Goal: Obtain resource: Download file/media

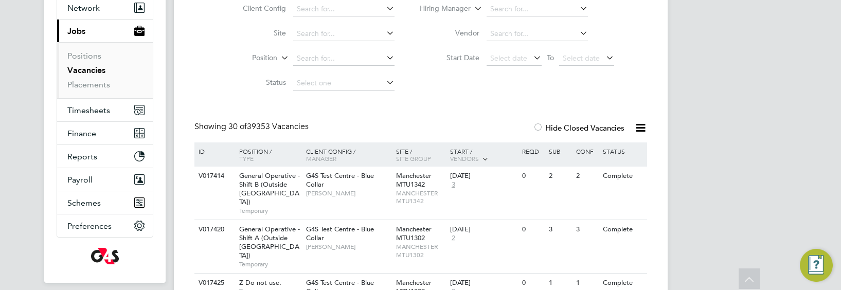
scroll to position [132, 0]
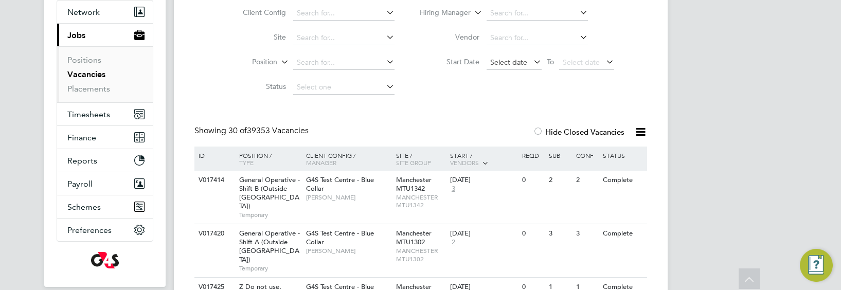
click at [506, 62] on span "Select date" at bounding box center [508, 62] width 37 height 9
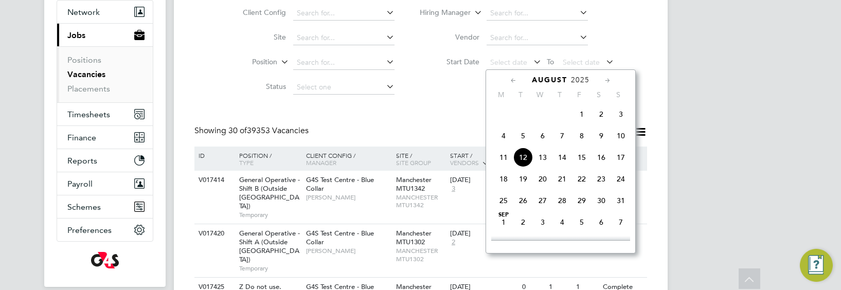
click at [513, 78] on icon at bounding box center [513, 80] width 10 height 11
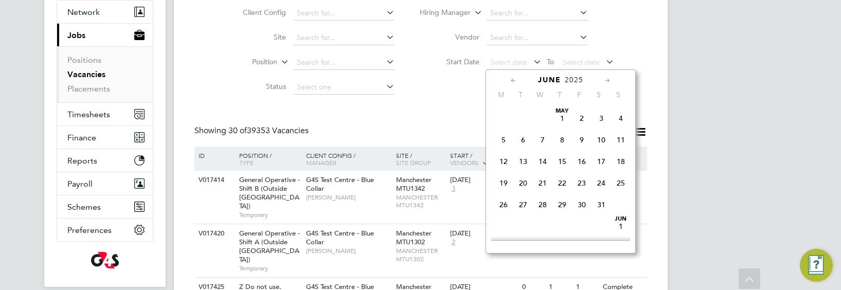
click at [513, 78] on icon at bounding box center [513, 80] width 10 height 11
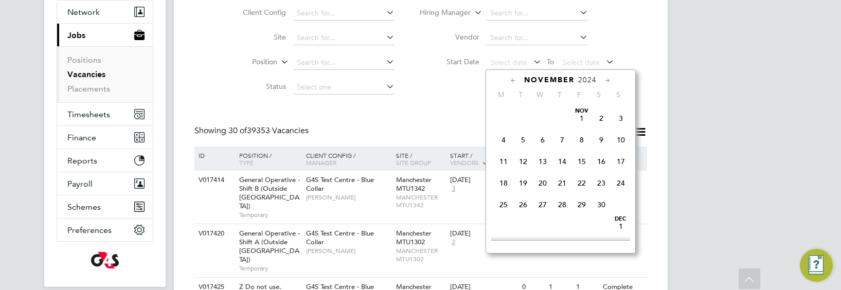
click at [513, 78] on icon at bounding box center [513, 80] width 10 height 11
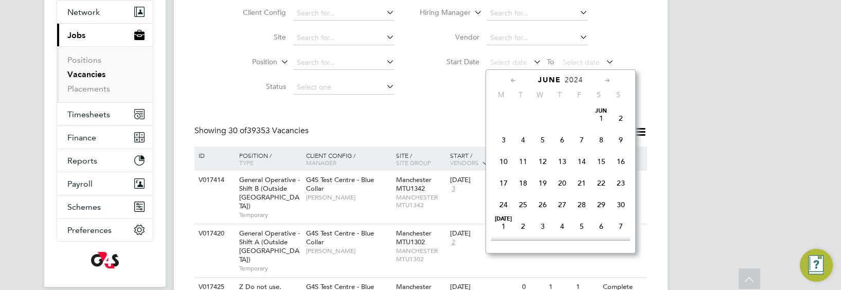
click at [513, 78] on icon at bounding box center [513, 80] width 10 height 11
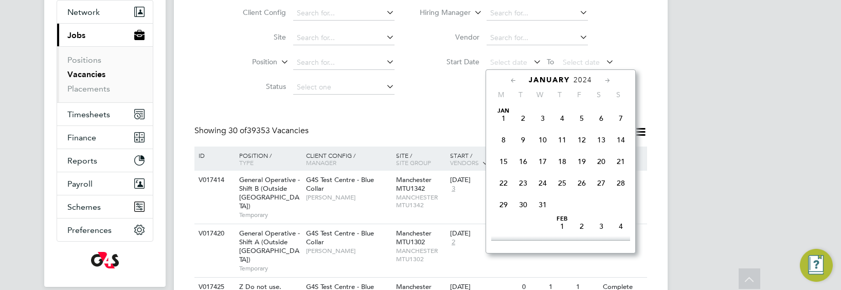
click at [513, 78] on icon at bounding box center [513, 80] width 10 height 11
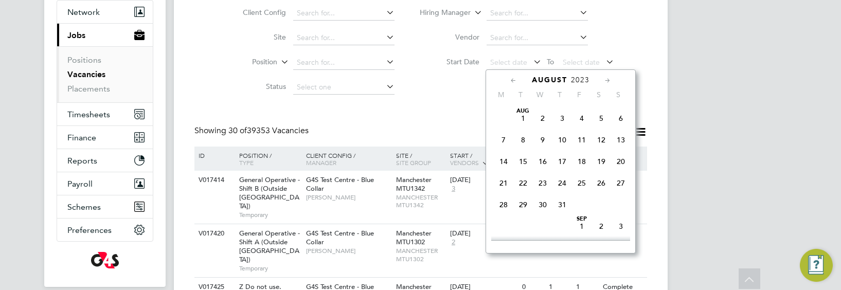
click at [513, 78] on icon at bounding box center [513, 80] width 10 height 11
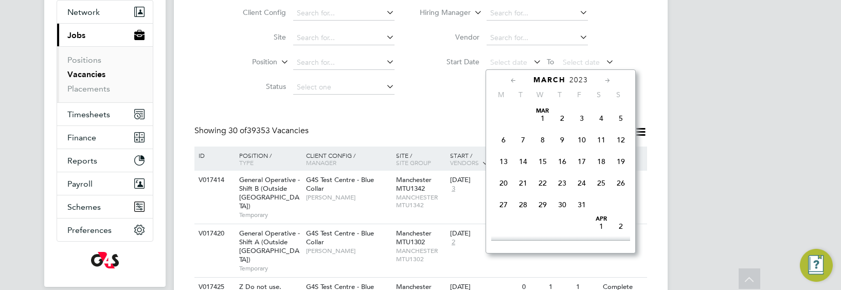
click at [543, 121] on span "Mar 1" at bounding box center [543, 118] width 20 height 20
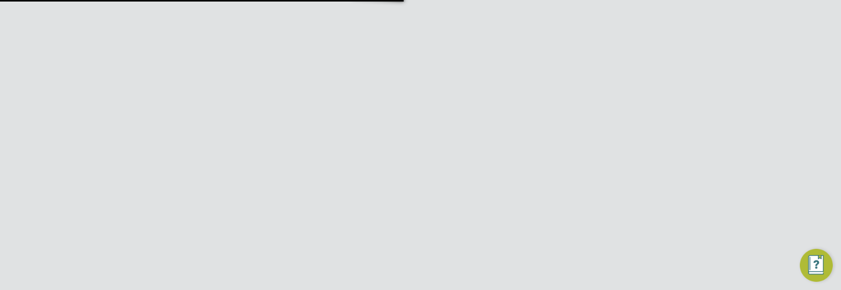
type input "support@engagelabs.io"
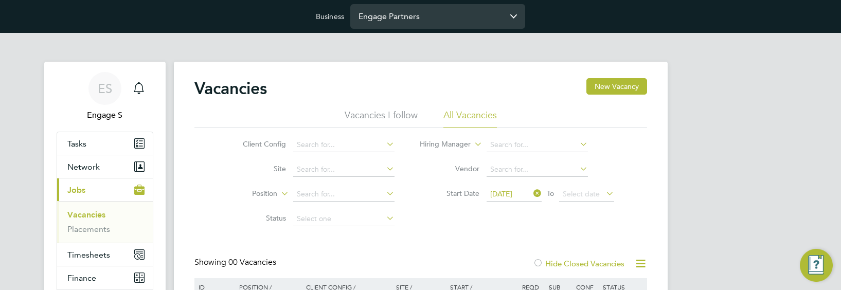
click at [451, 19] on input "Engage Partners" at bounding box center [437, 16] width 175 height 24
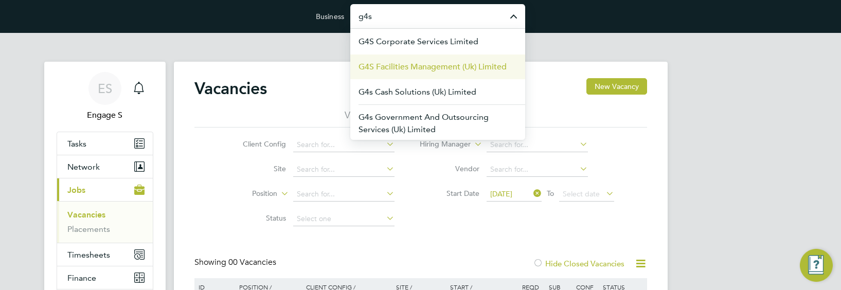
click at [451, 62] on span "G4S Facilities Management (Uk) Limited" at bounding box center [432, 67] width 148 height 12
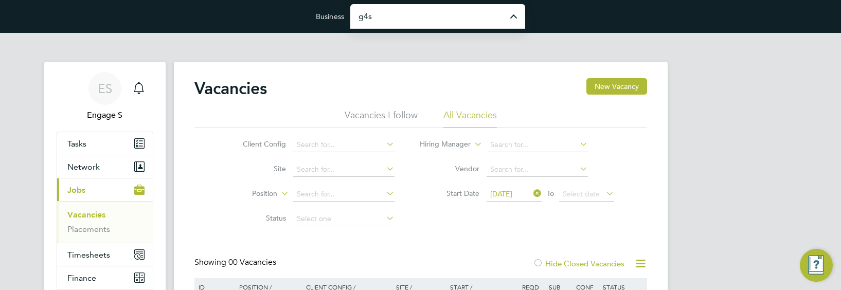
type input "G4S Facilities Management (Uk) Limited"
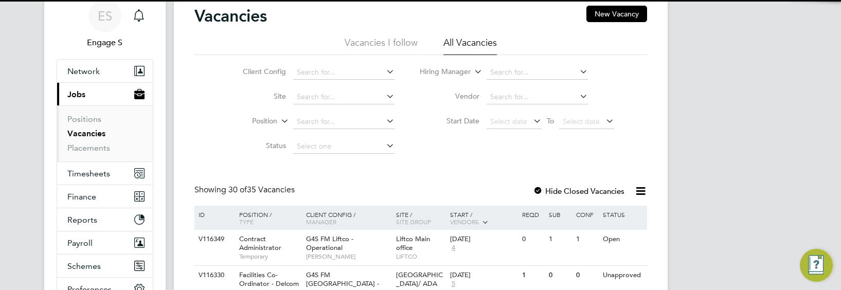
scroll to position [74, 0]
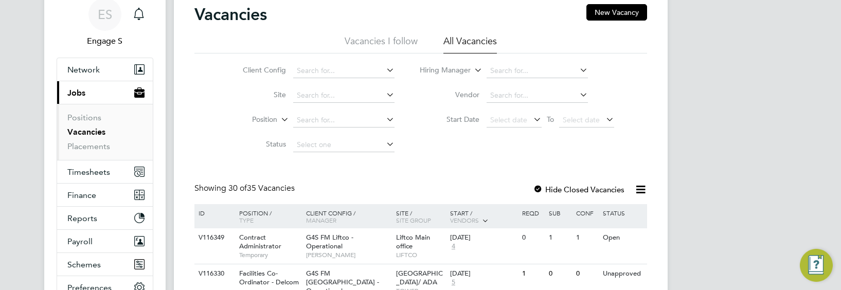
click at [539, 187] on div at bounding box center [538, 190] width 10 height 10
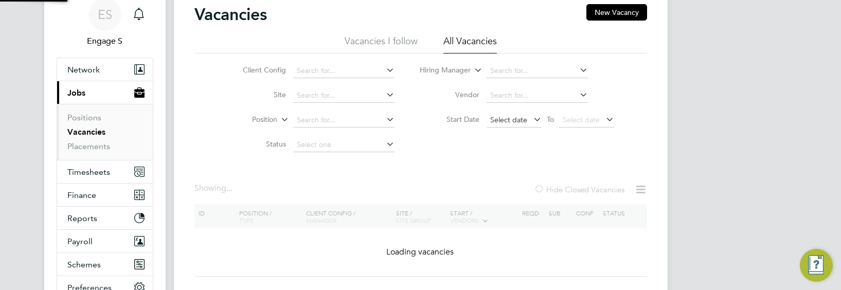
click at [509, 120] on span "Select date" at bounding box center [508, 119] width 37 height 9
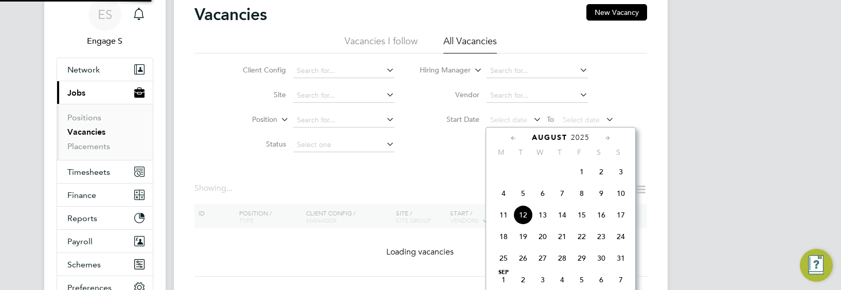
click at [508, 136] on icon at bounding box center [513, 138] width 10 height 11
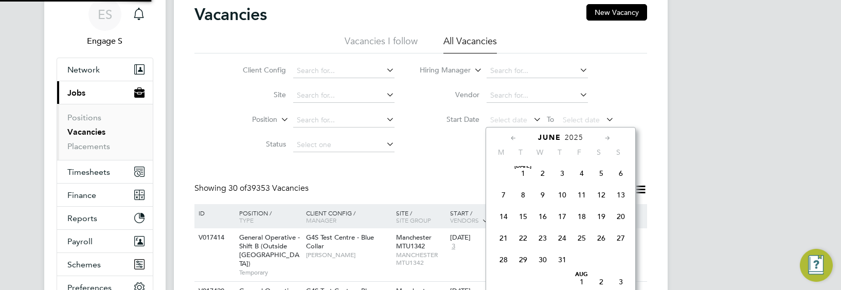
scroll to position [110, 0]
click at [508, 136] on icon at bounding box center [513, 138] width 10 height 11
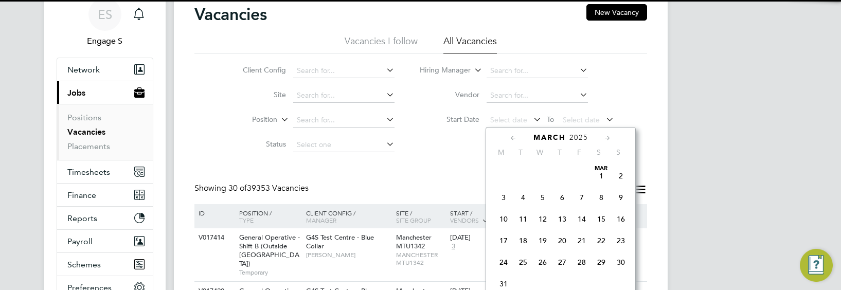
click at [508, 136] on icon at bounding box center [513, 138] width 10 height 11
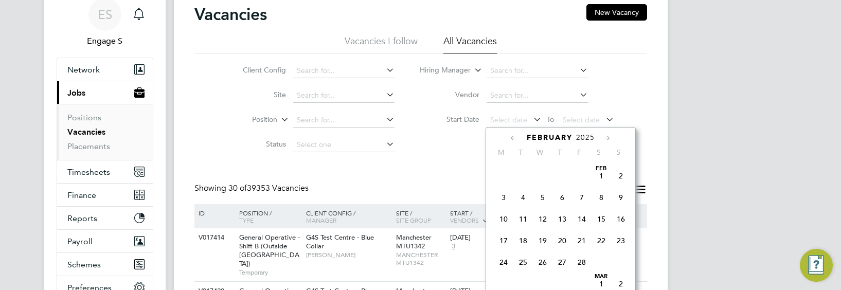
click at [508, 136] on icon at bounding box center [513, 138] width 10 height 11
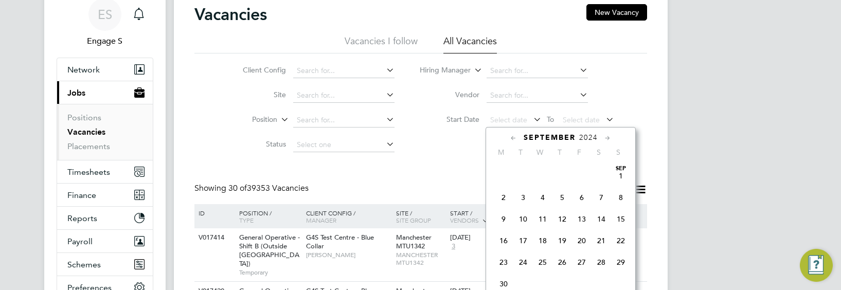
click at [508, 136] on icon at bounding box center [513, 138] width 10 height 11
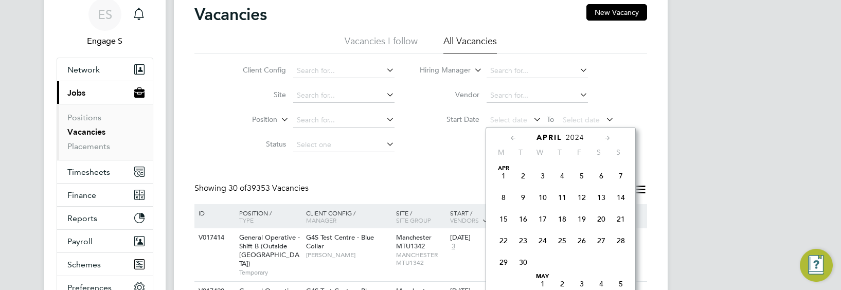
click at [508, 136] on icon at bounding box center [513, 138] width 10 height 11
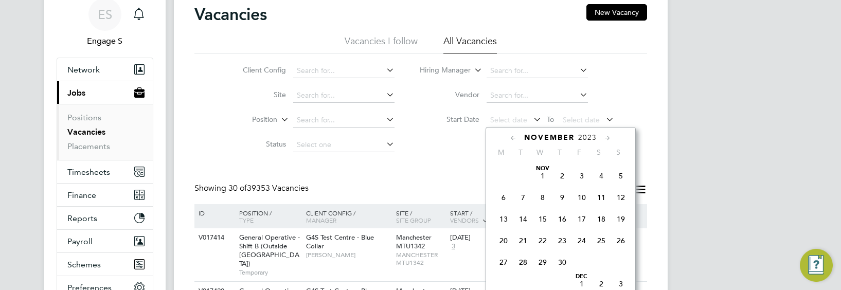
click at [508, 136] on icon at bounding box center [513, 138] width 10 height 11
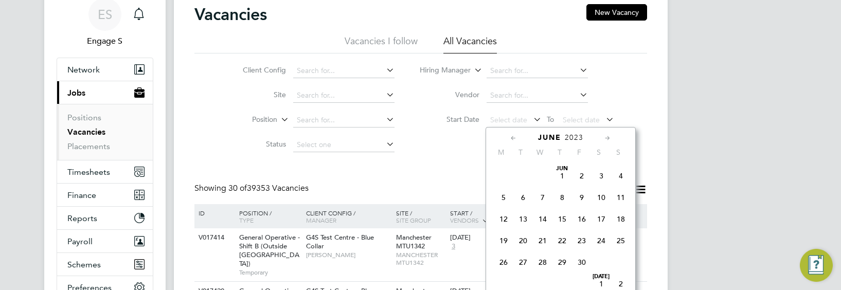
click at [508, 136] on icon at bounding box center [513, 138] width 10 height 11
click at [546, 174] on span "Mar 1" at bounding box center [543, 176] width 20 height 20
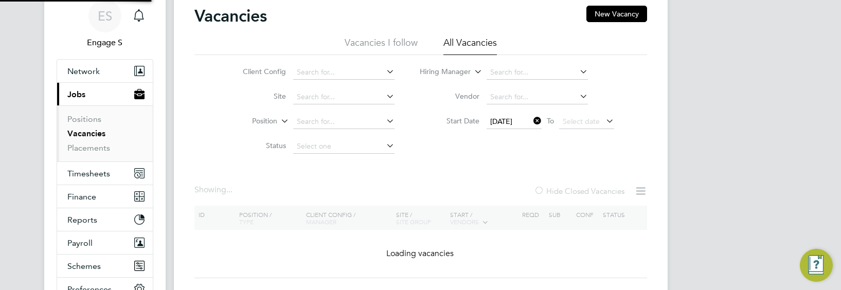
scroll to position [76, 0]
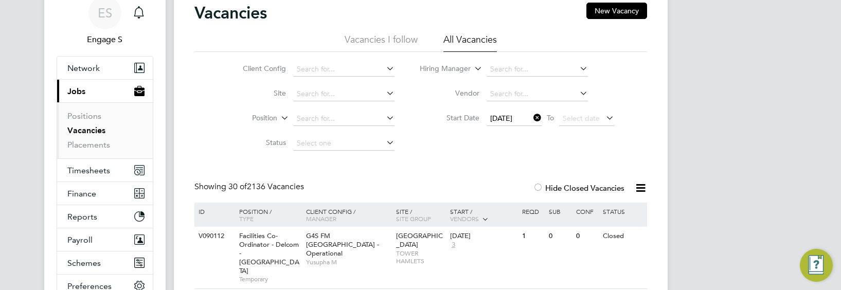
click at [639, 189] on icon at bounding box center [640, 187] width 13 height 13
click at [626, 208] on li "Download Vacancies Report" at bounding box center [592, 212] width 104 height 14
